Goal: Register for event/course

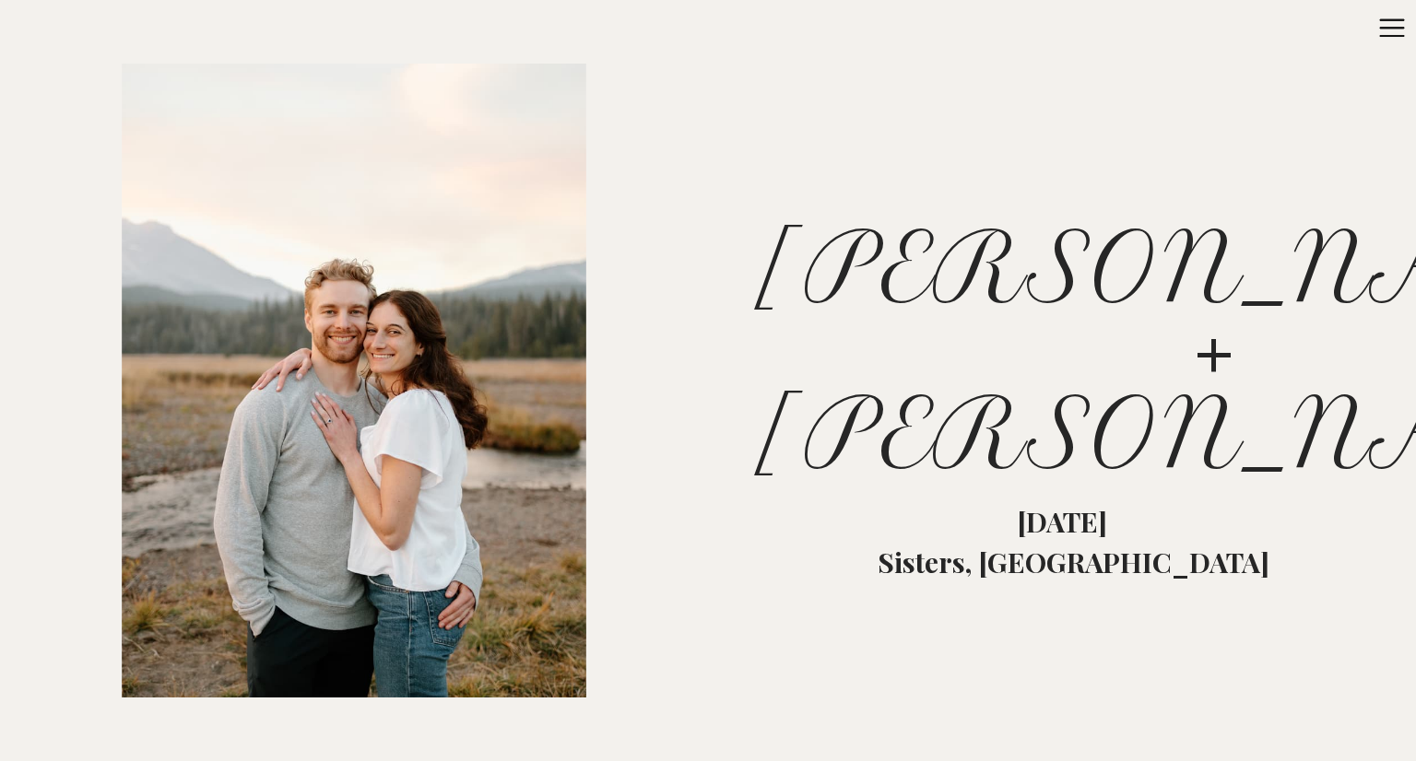
drag, startPoint x: 1406, startPoint y: 34, endPoint x: 1414, endPoint y: 144, distance: 110.0
click at [1414, 144] on div "RSVP [PERSON_NAME] + [PERSON_NAME] Open sidebar [PERSON_NAME] + [PERSON_NAME] […" at bounding box center [708, 380] width 1416 height 761
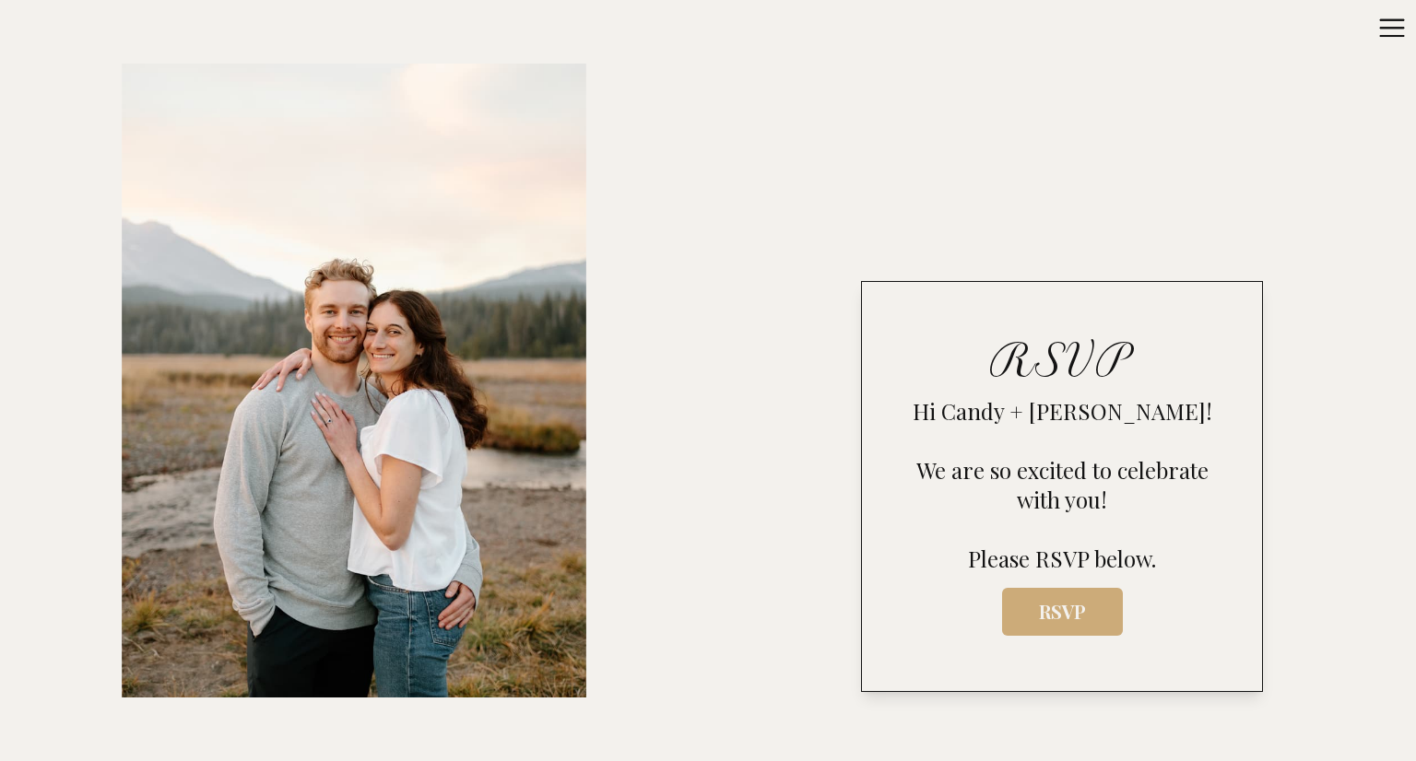
scroll to position [783, 0]
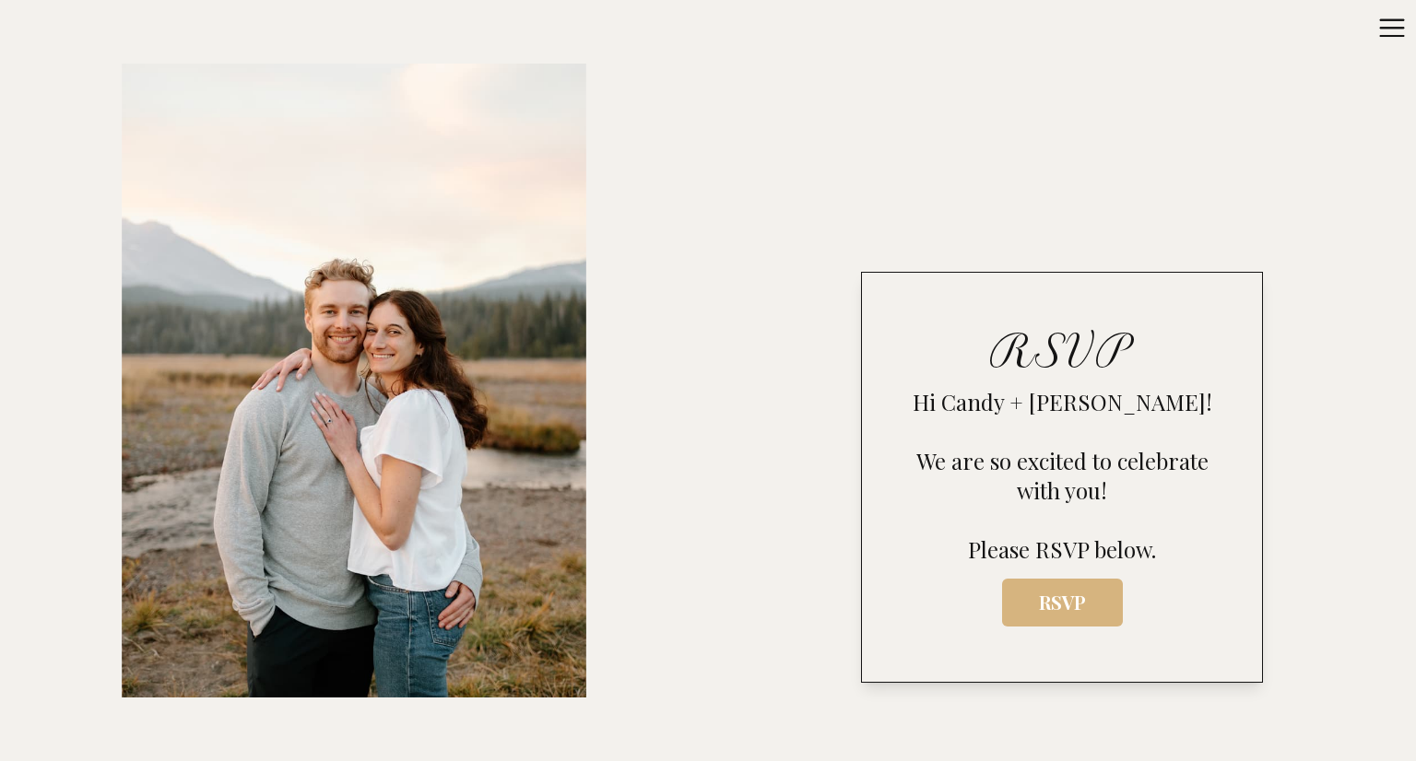
click at [1033, 613] on span "RSVP" at bounding box center [1062, 603] width 91 height 26
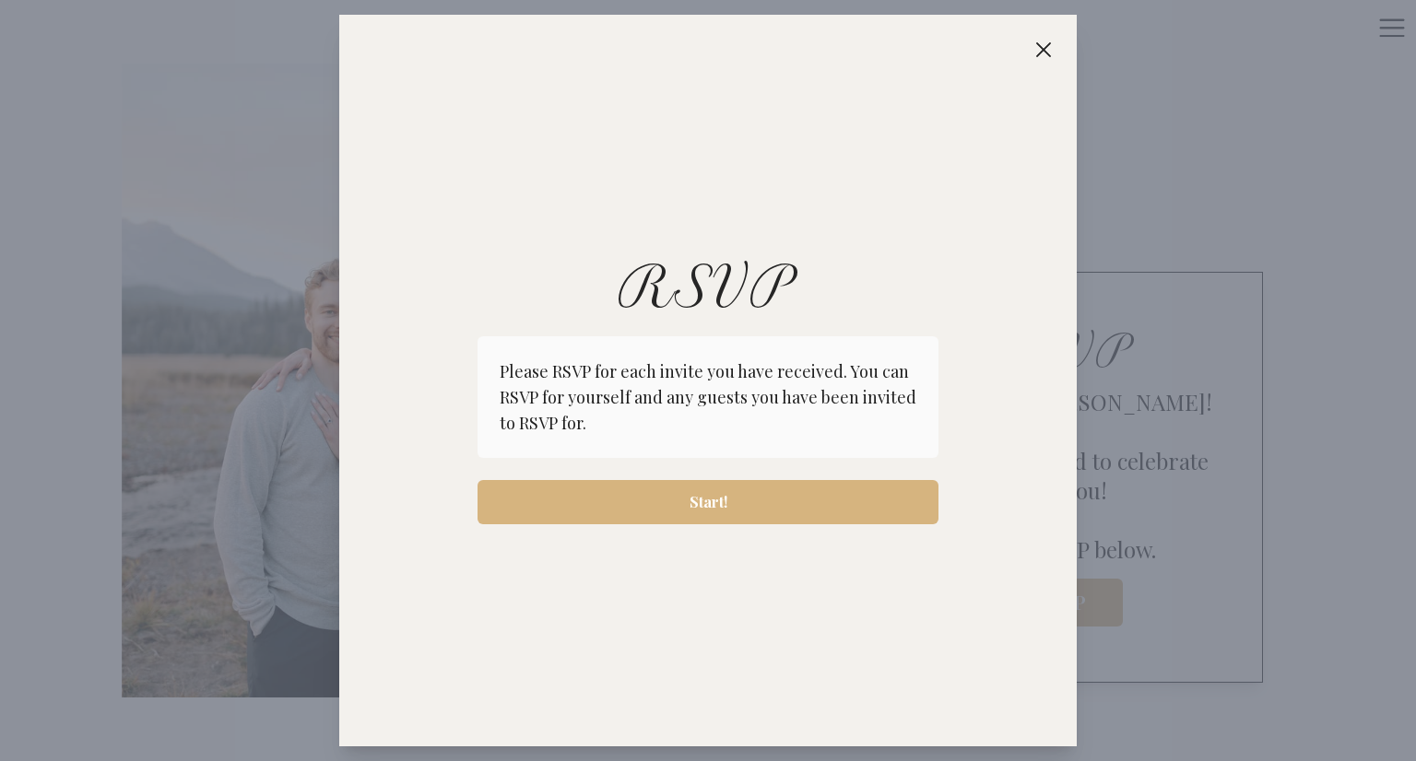
click at [707, 500] on span "Start!" at bounding box center [709, 502] width 38 height 22
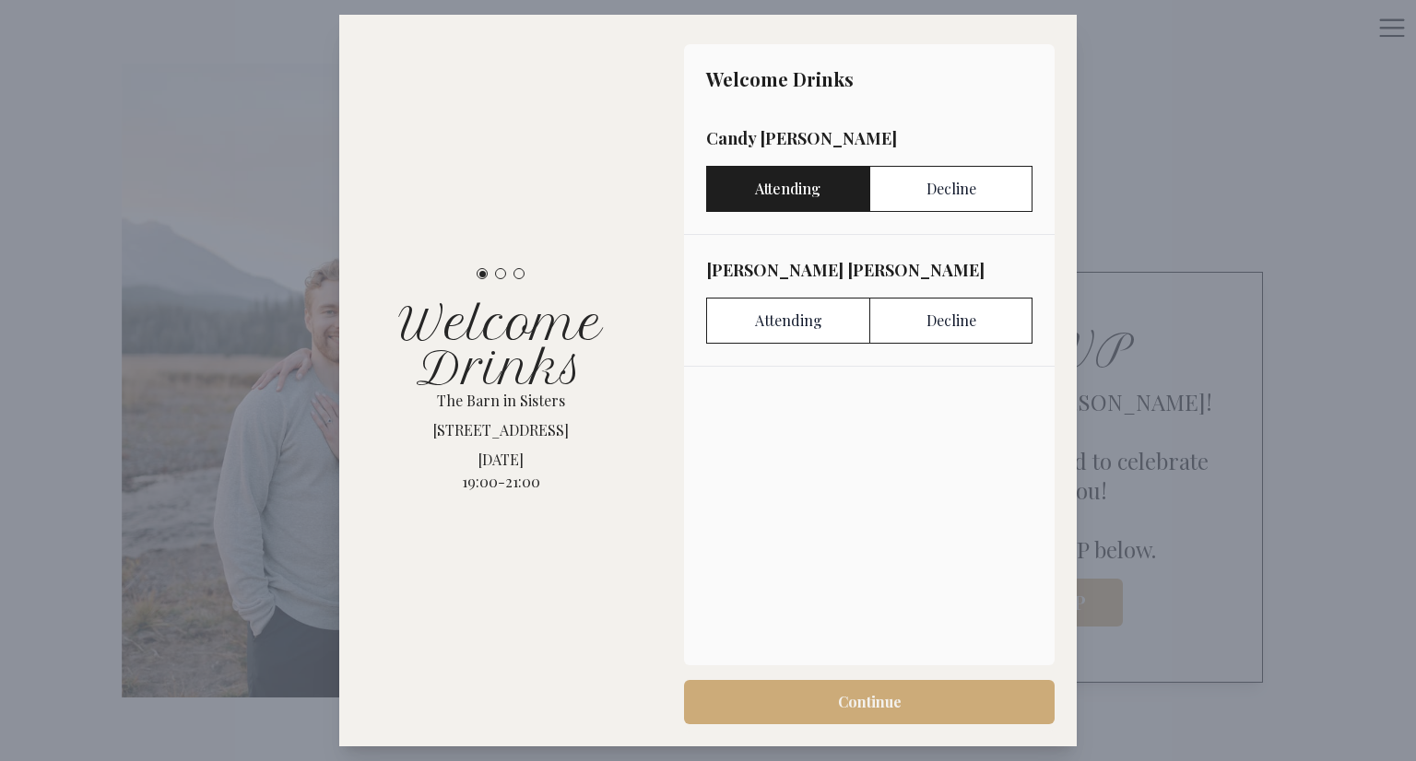
click at [778, 189] on label "Attending" at bounding box center [787, 189] width 163 height 46
click at [787, 328] on label "Attending" at bounding box center [787, 321] width 163 height 46
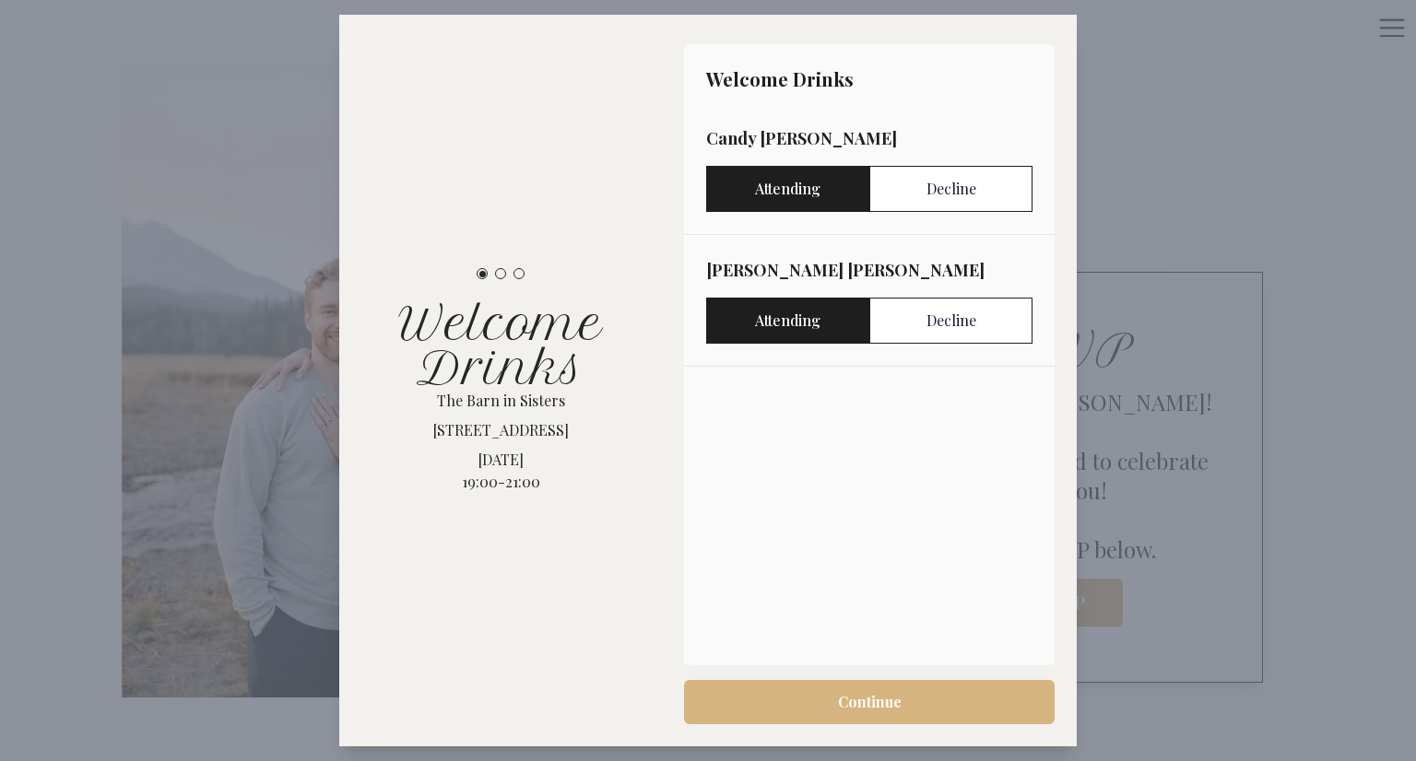
click at [855, 702] on span "Continue" at bounding box center [870, 702] width 64 height 22
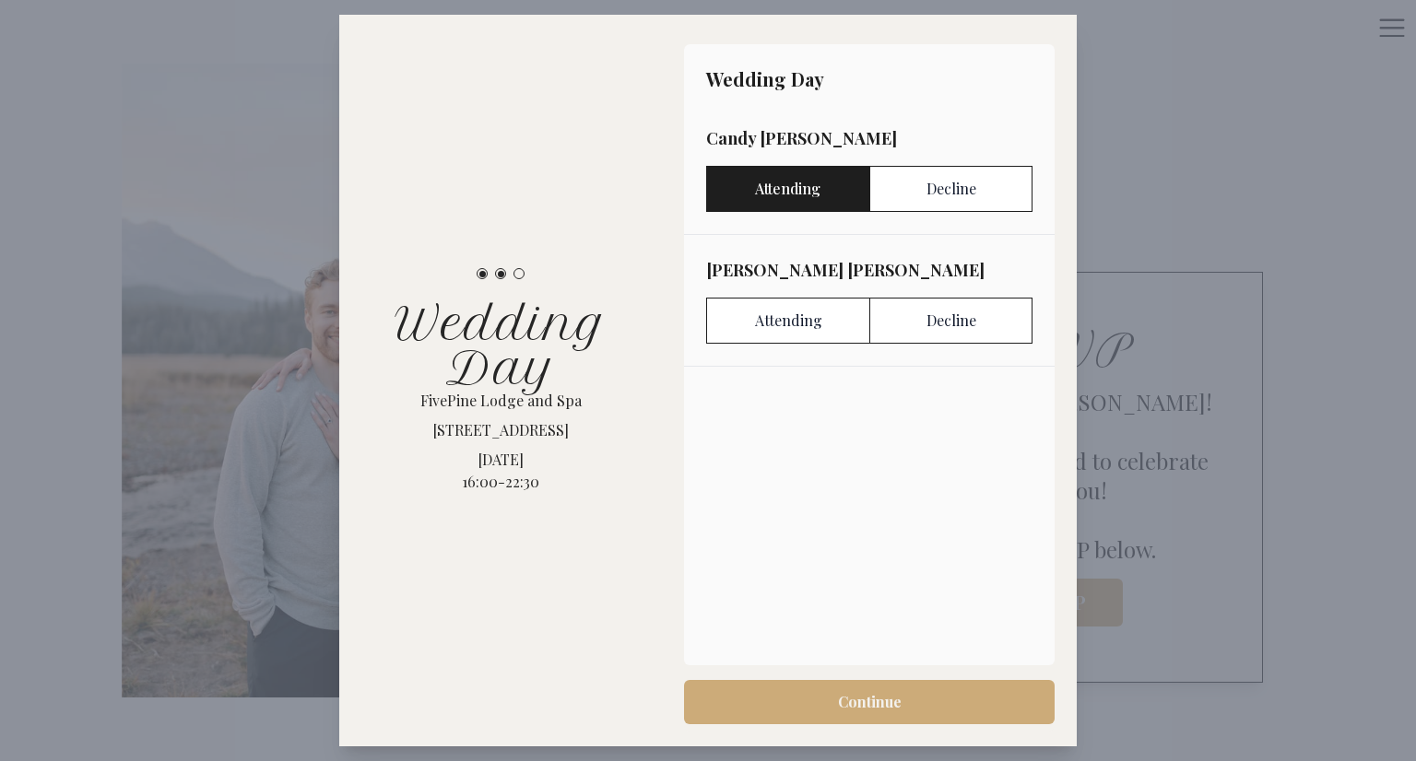
click at [781, 184] on label "Attending" at bounding box center [787, 189] width 163 height 46
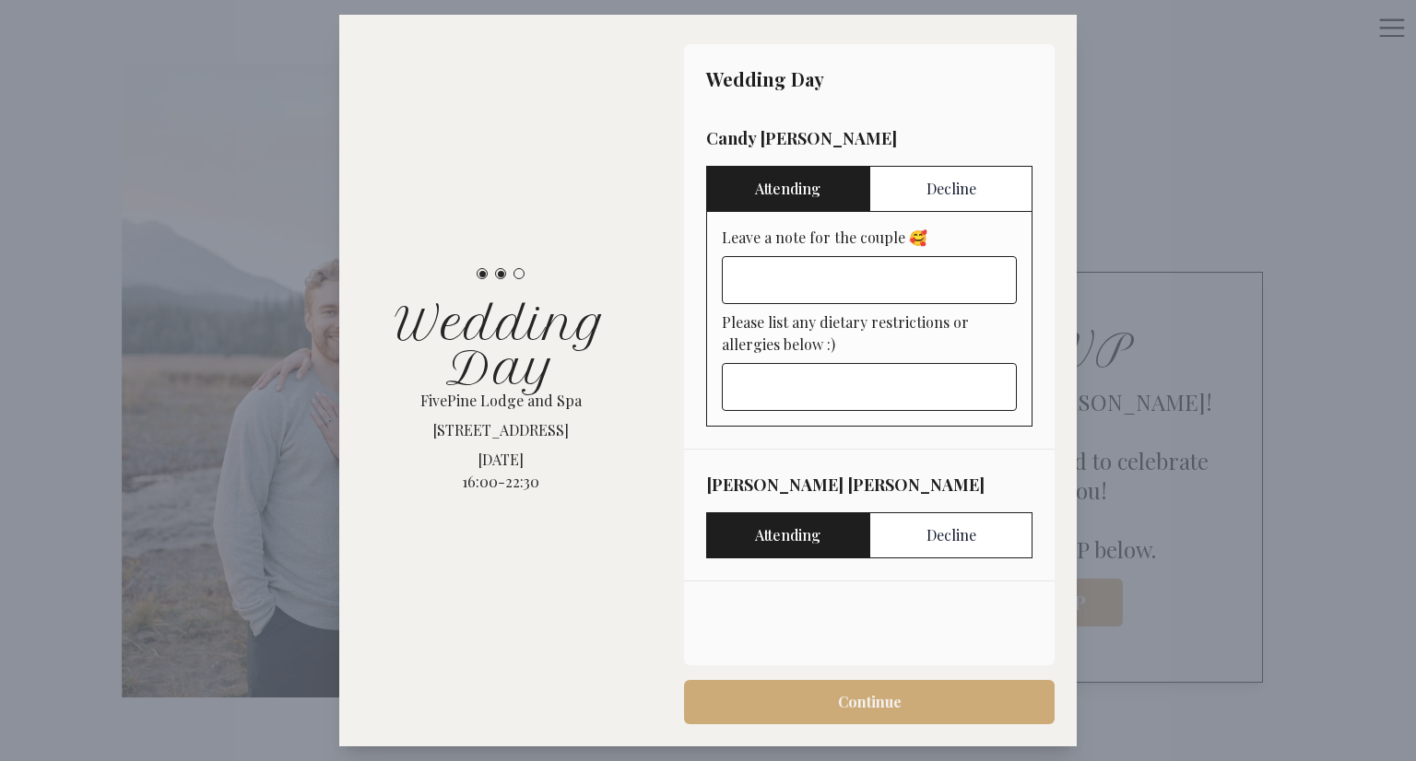
click at [782, 536] on label "Attending" at bounding box center [787, 536] width 163 height 46
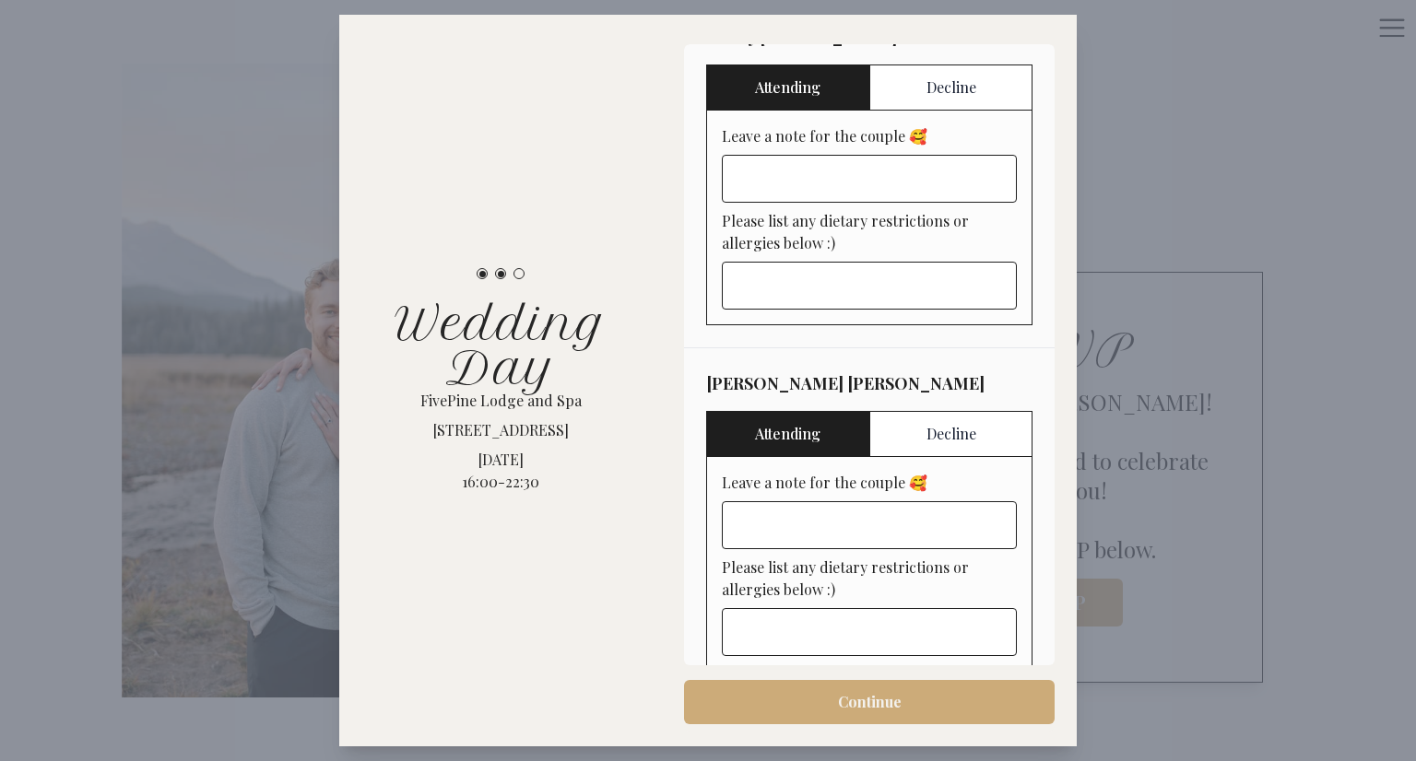
scroll to position [128, 0]
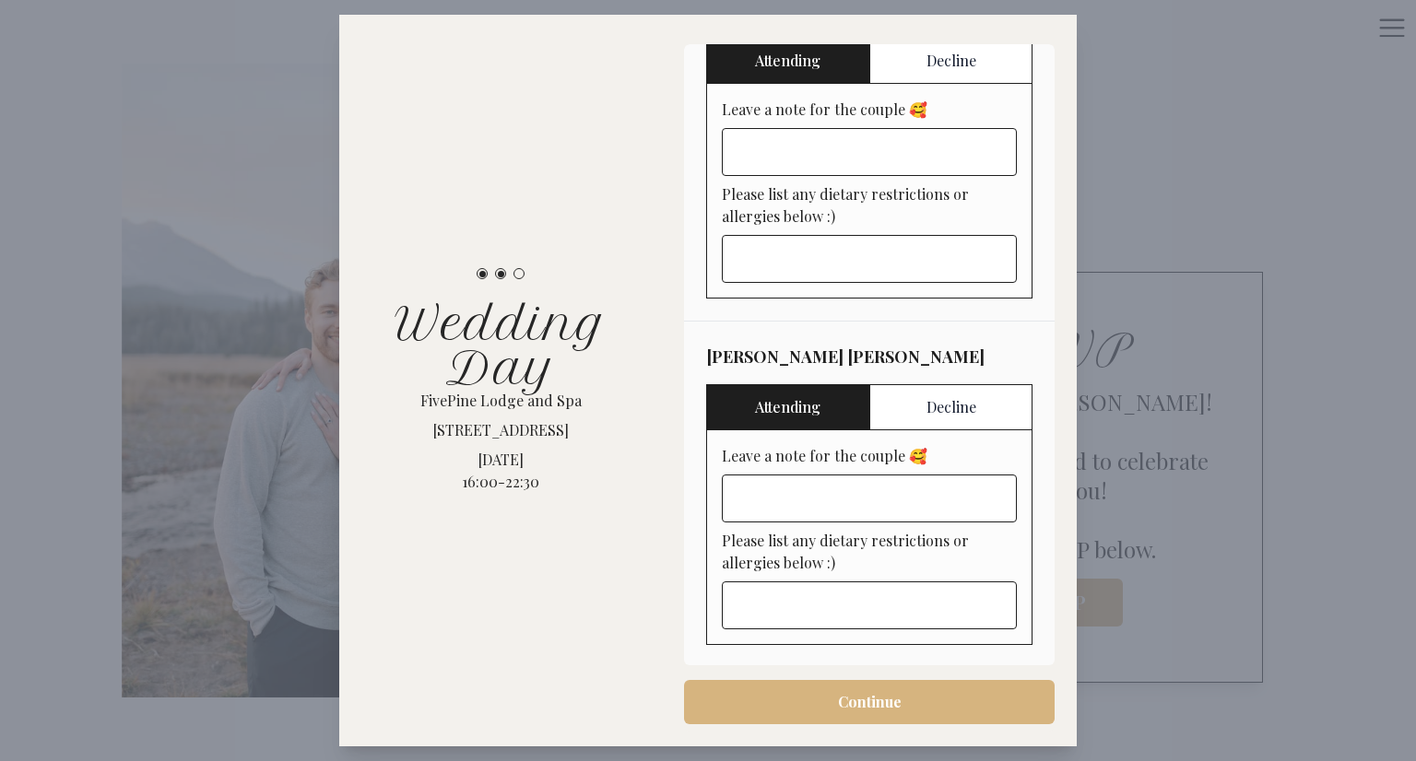
click at [851, 694] on span "Continue" at bounding box center [870, 702] width 64 height 22
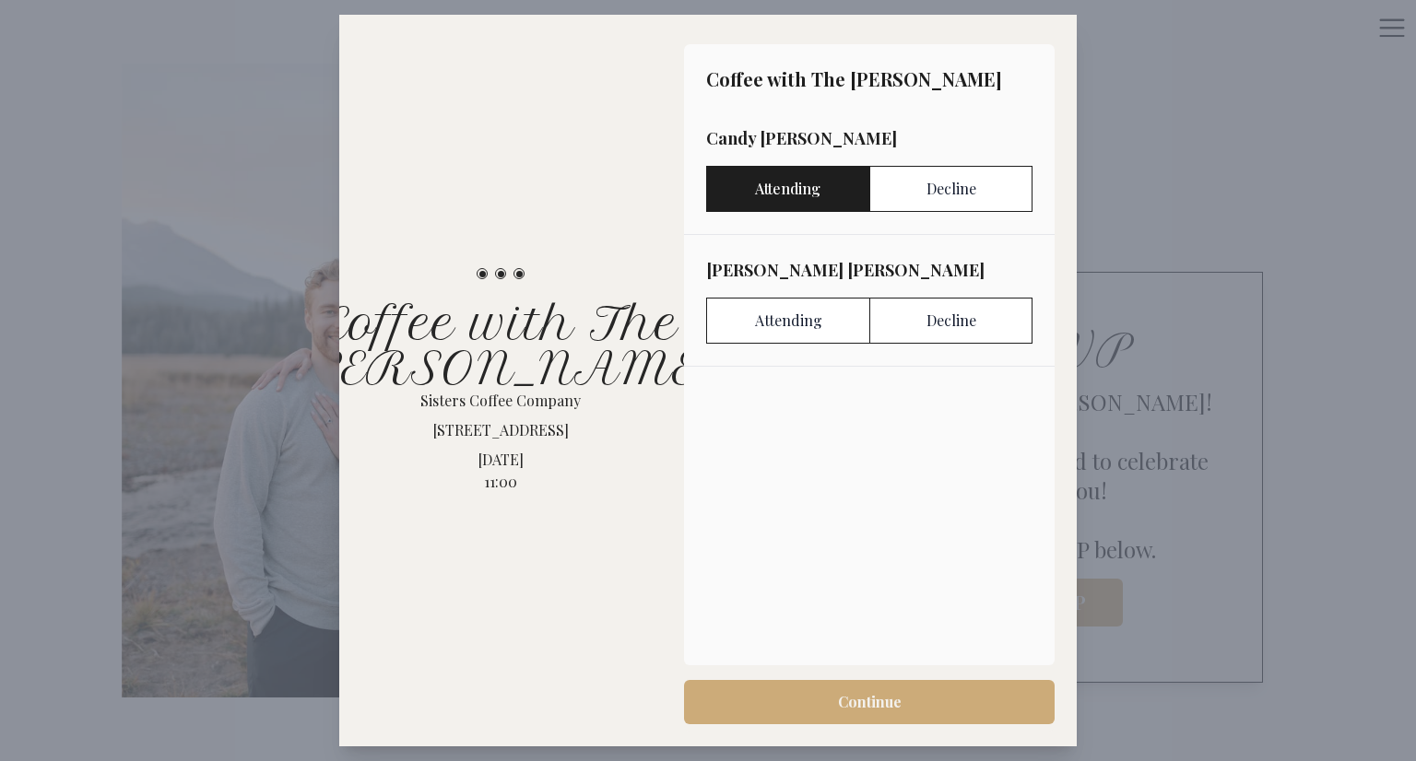
click at [796, 187] on label "Attending" at bounding box center [787, 189] width 163 height 46
click at [793, 322] on label "Attending" at bounding box center [787, 321] width 163 height 46
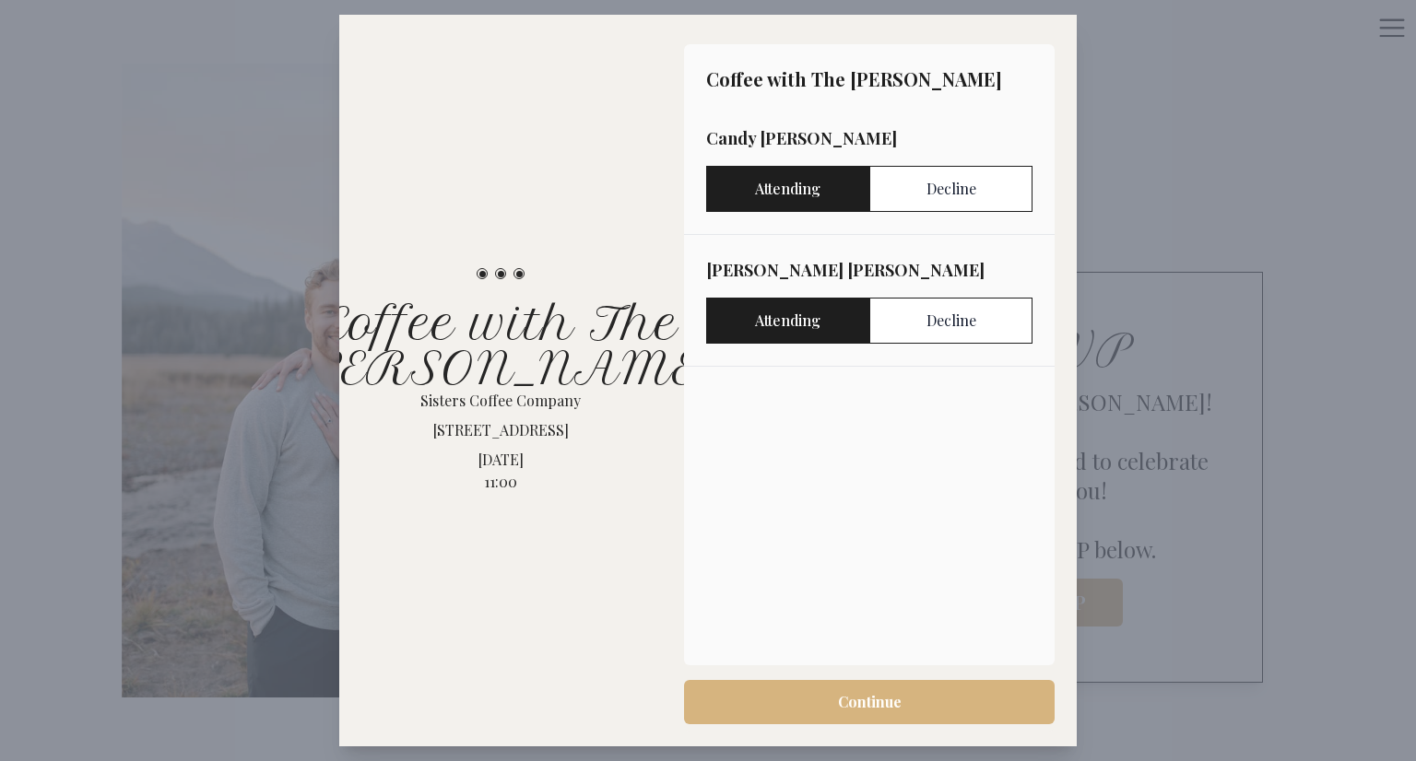
click at [862, 701] on span "Continue" at bounding box center [870, 702] width 64 height 22
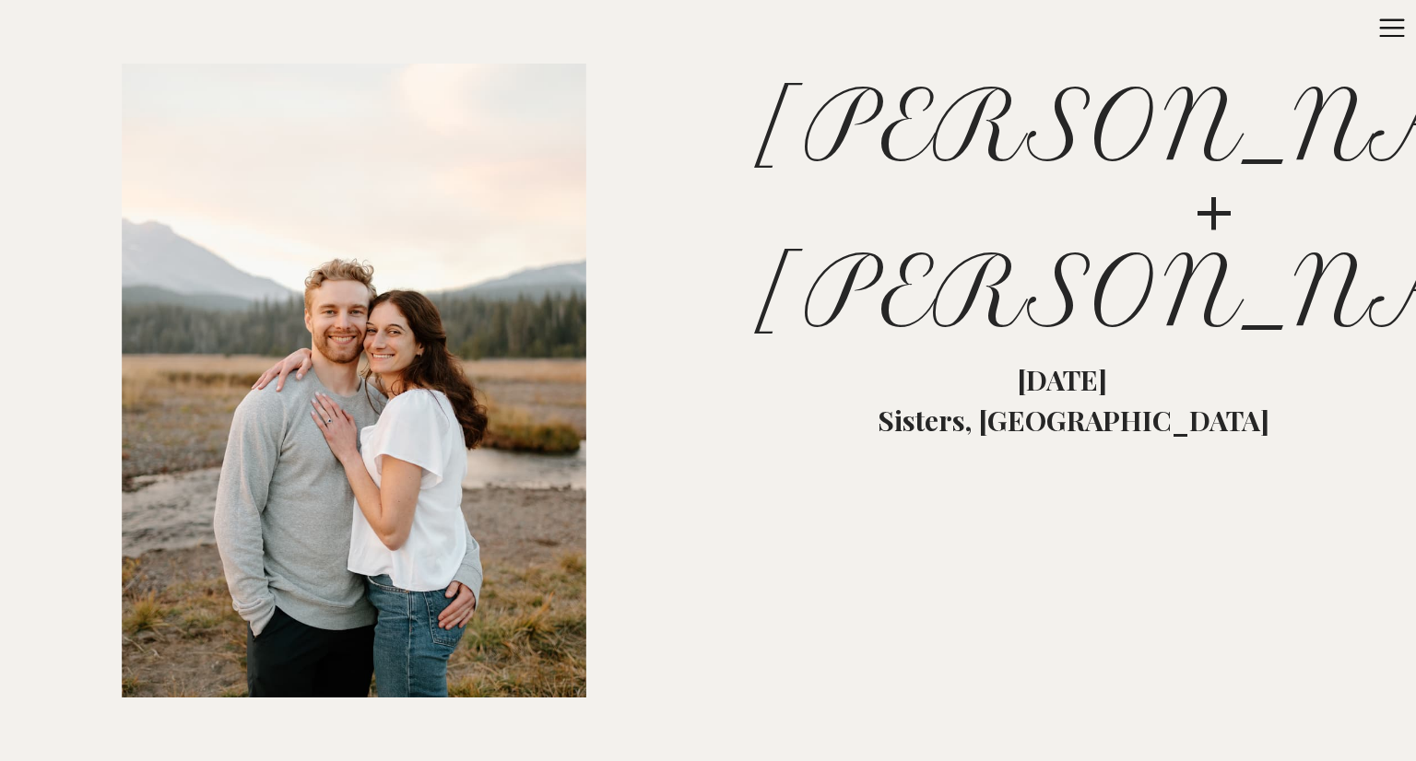
scroll to position [0, 0]
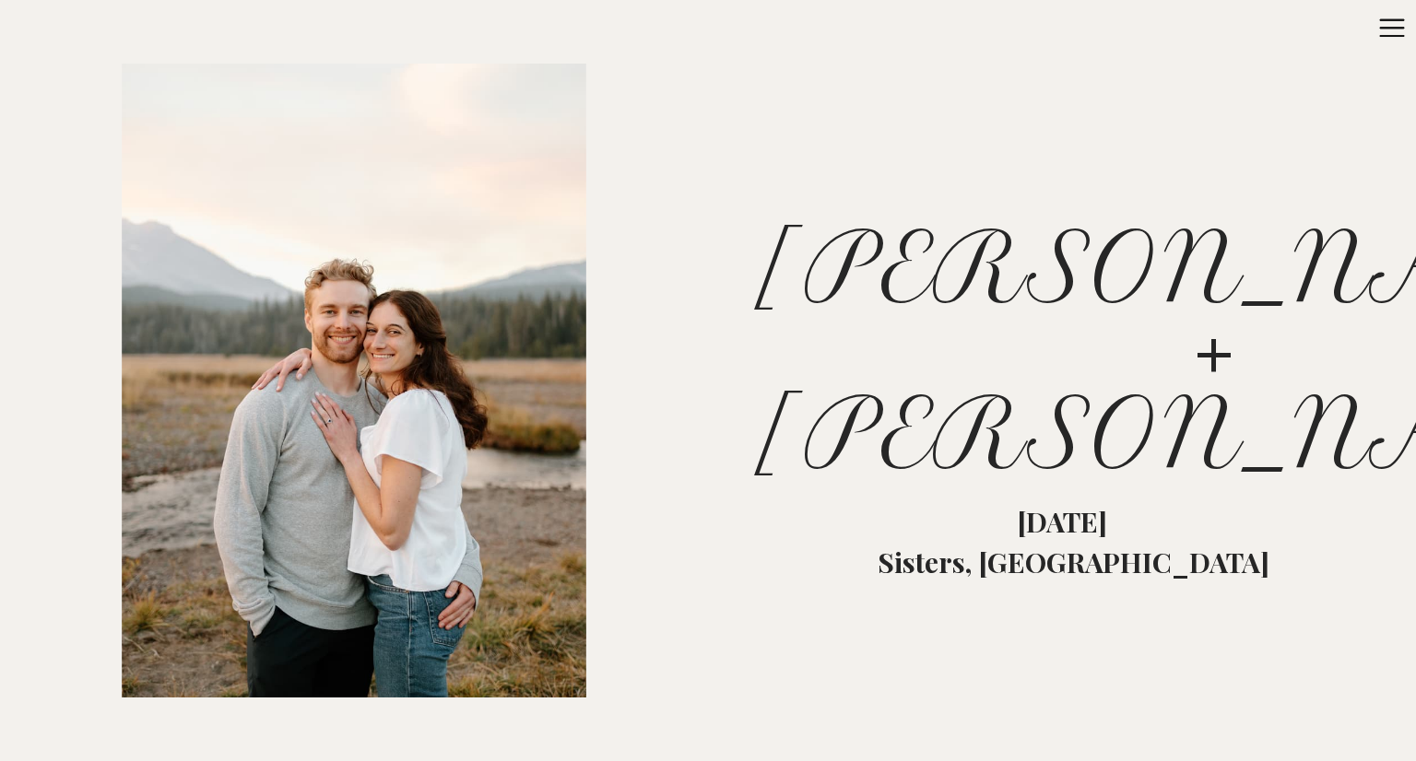
click at [1388, 30] on icon at bounding box center [1391, 27] width 29 height 29
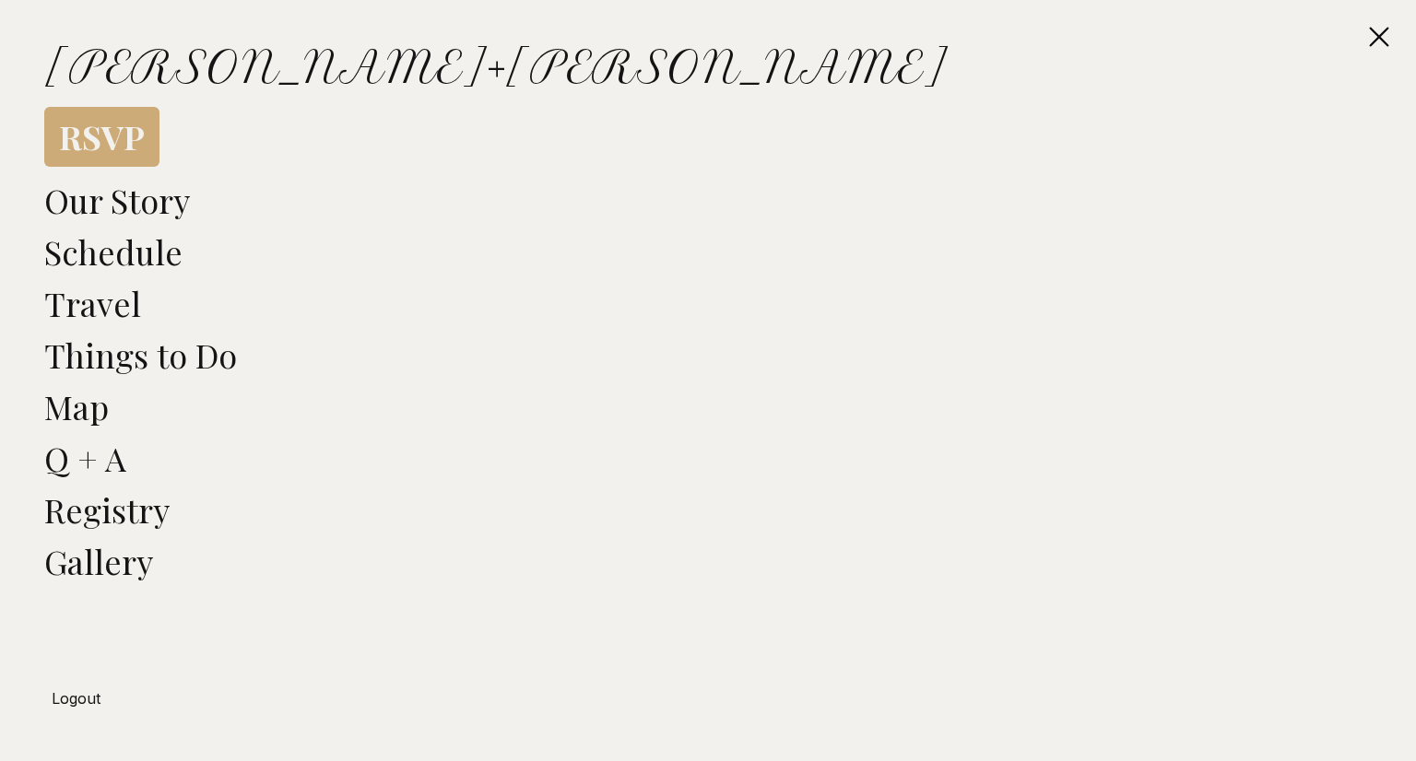
click at [111, 512] on link "Registry" at bounding box center [106, 510] width 125 height 44
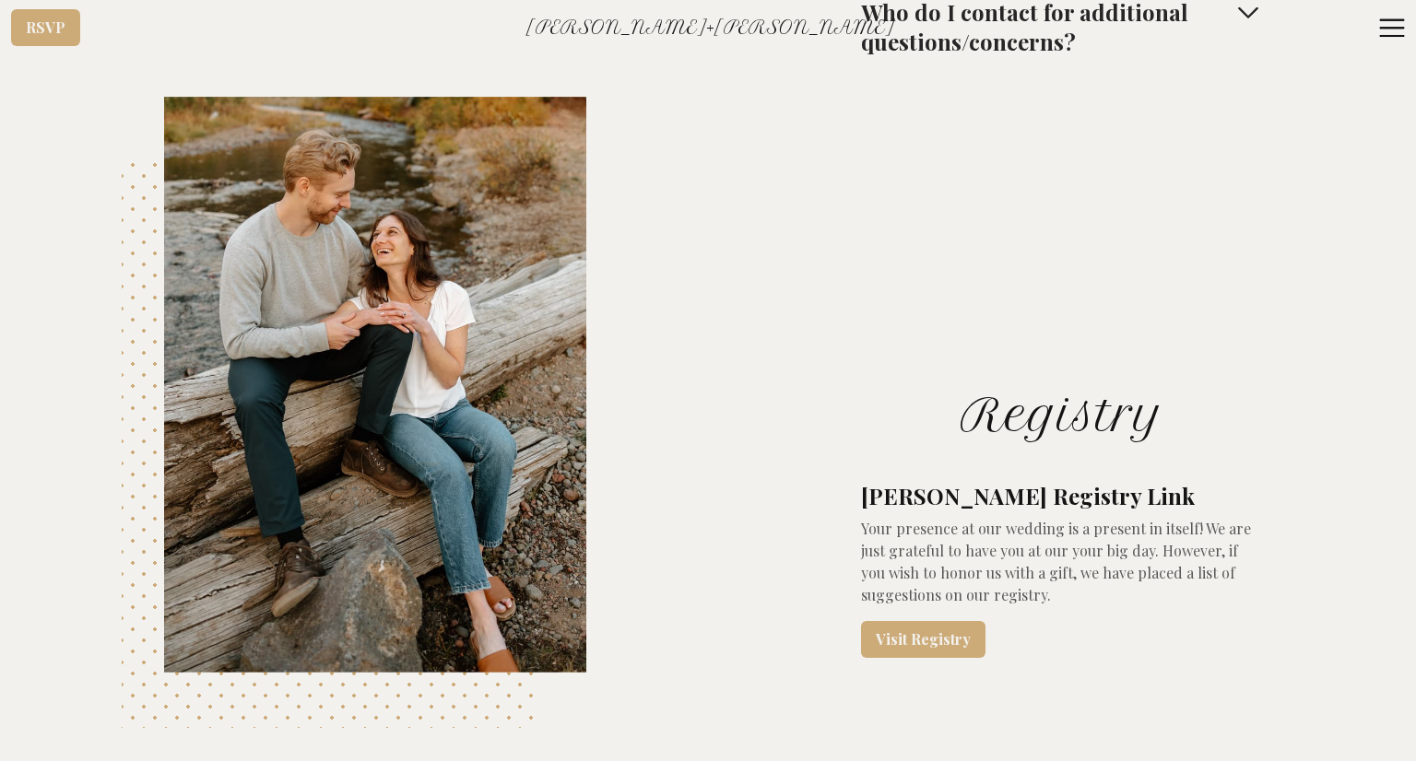
scroll to position [8606, 0]
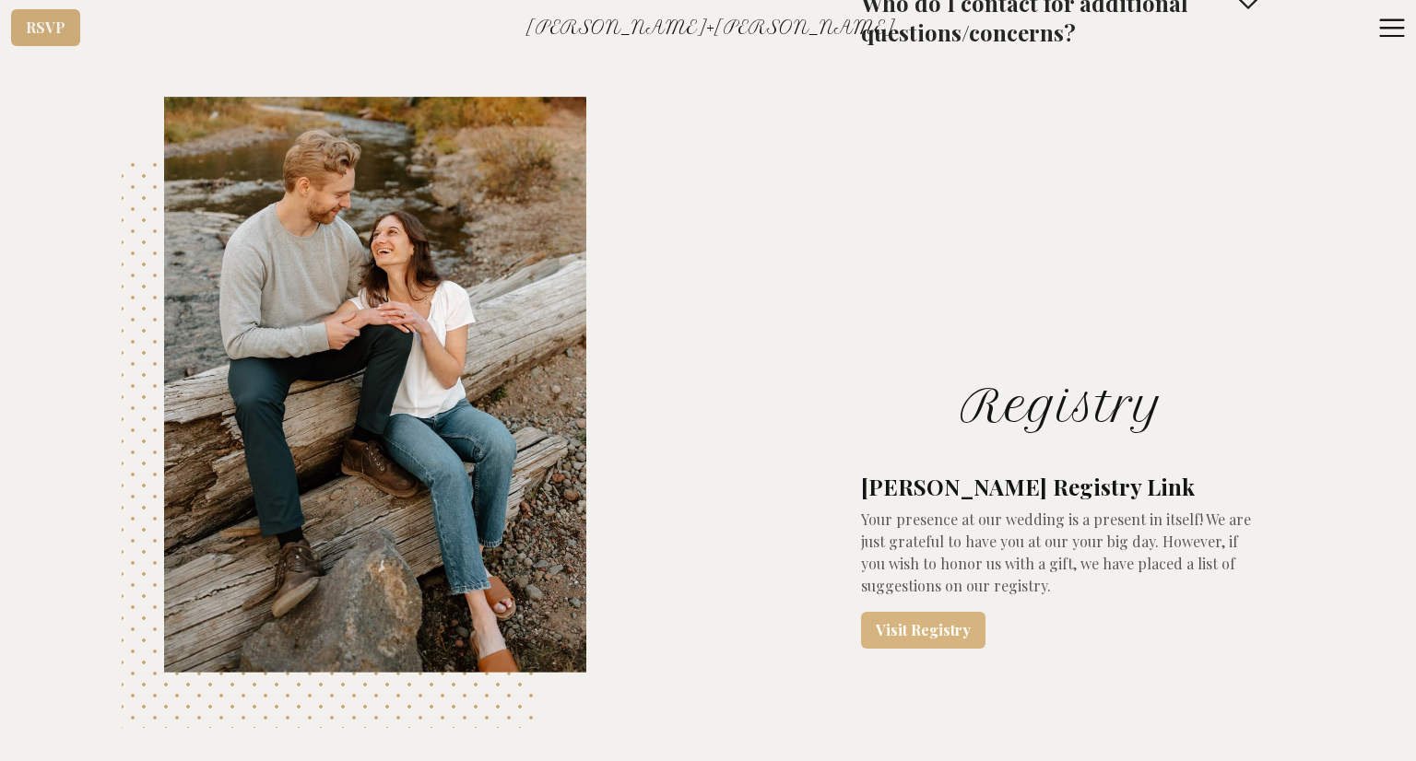
click at [918, 612] on link "Visit Registry" at bounding box center [923, 630] width 124 height 37
click at [944, 612] on link "Visit Registry" at bounding box center [923, 630] width 124 height 37
